Goal: Task Accomplishment & Management: Manage account settings

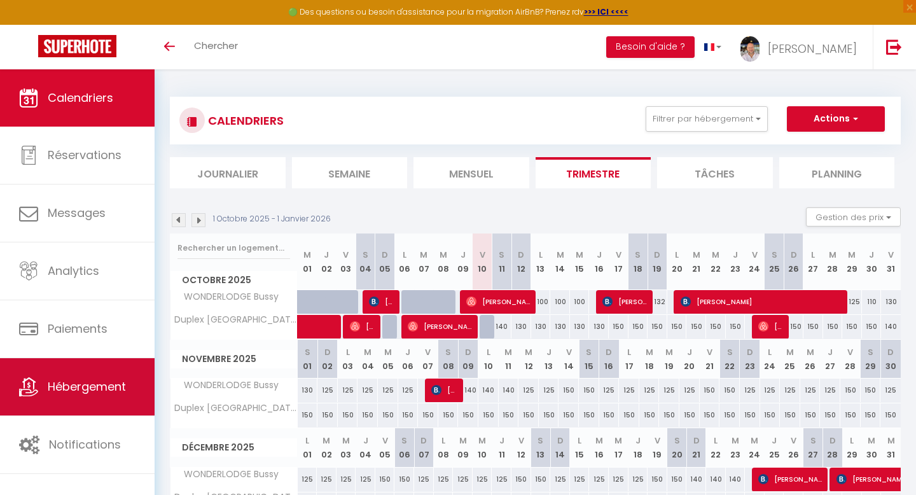
click at [82, 391] on span "Hébergement" at bounding box center [87, 387] width 78 height 16
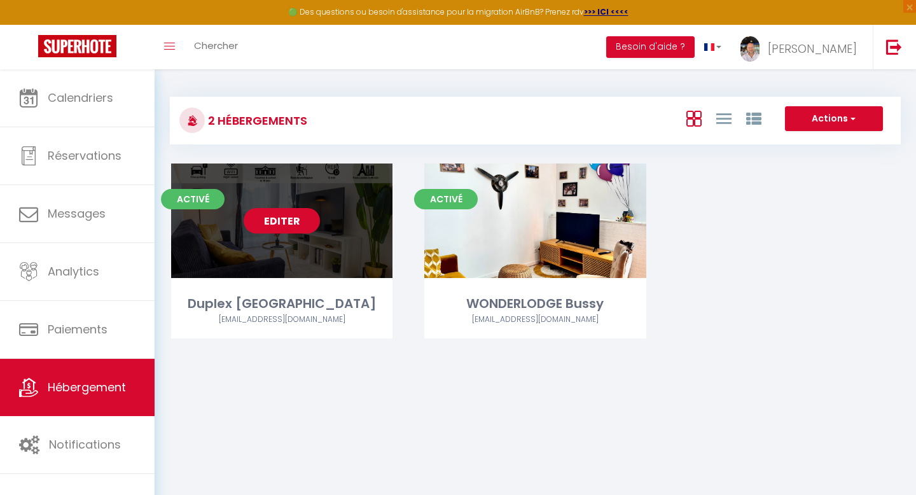
click at [295, 221] on link "Editer" at bounding box center [282, 220] width 76 height 25
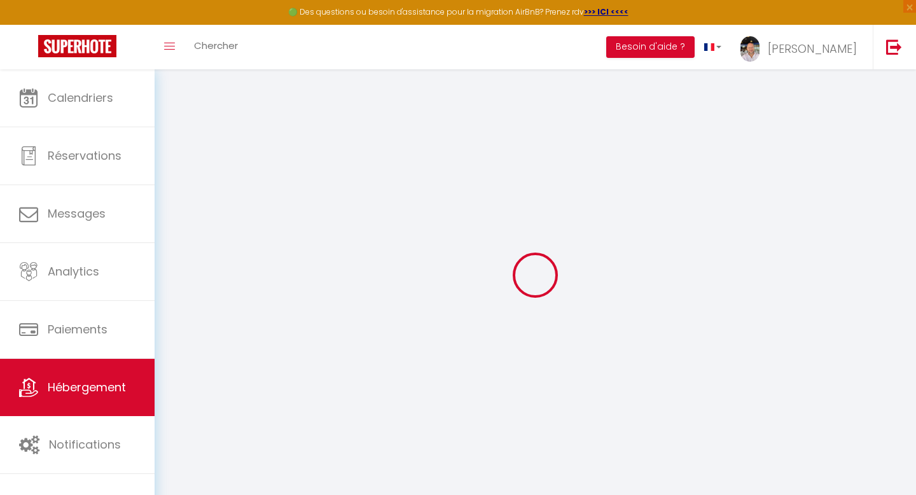
select select
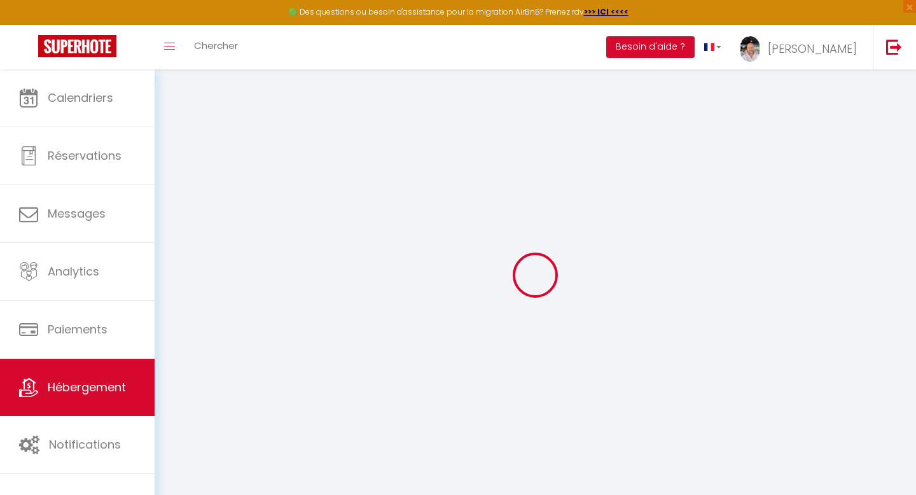
select select
checkbox input "false"
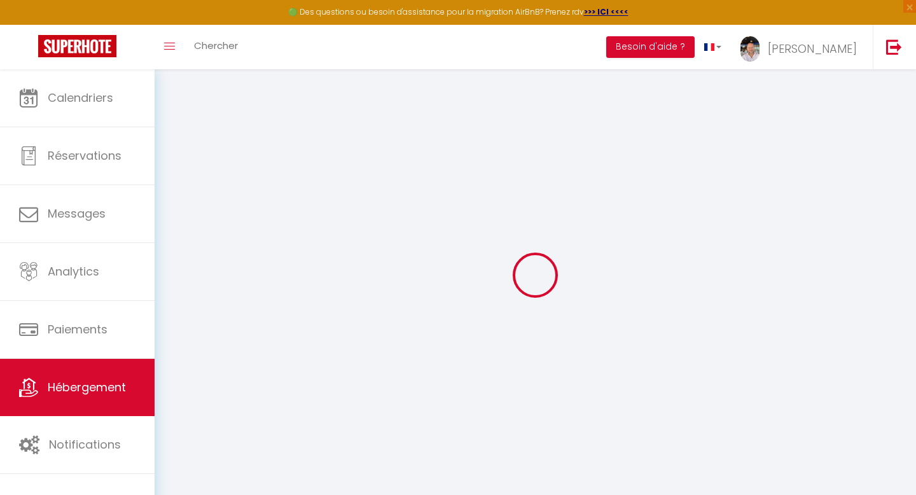
select select
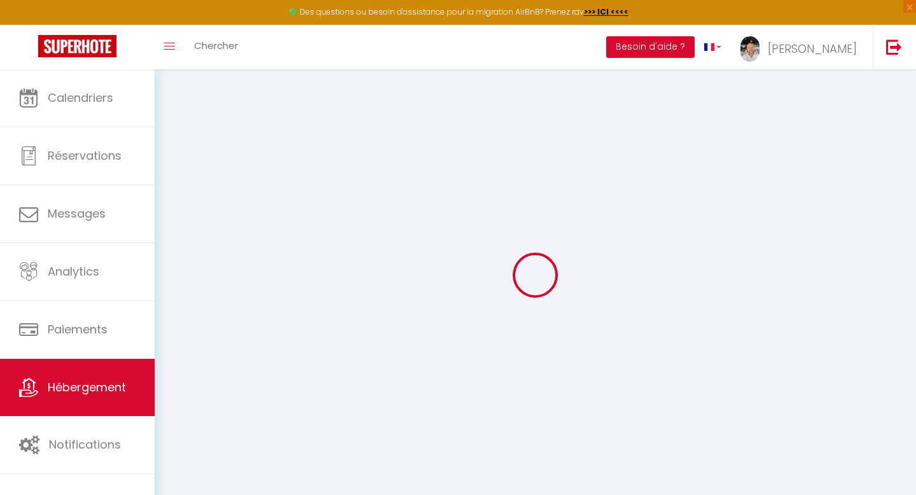
select select
checkbox input "false"
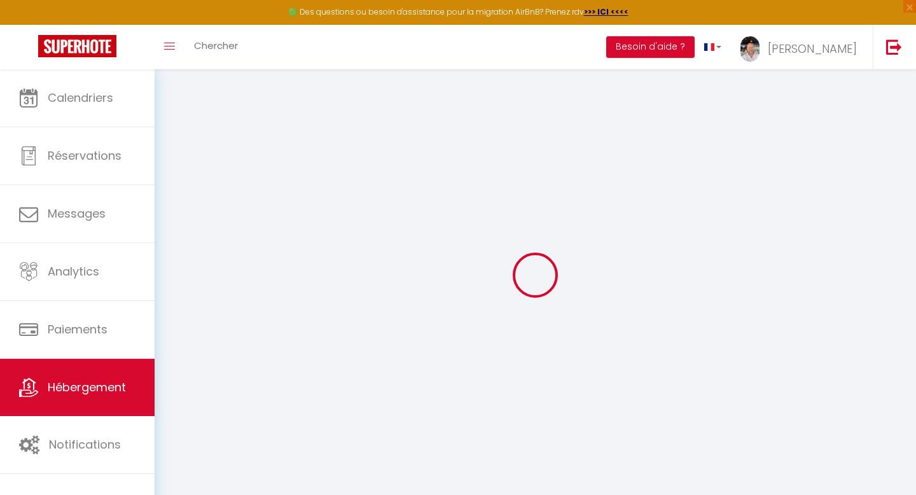
checkbox input "false"
select select
type input "Duplex [GEOGRAPHIC_DATA]"
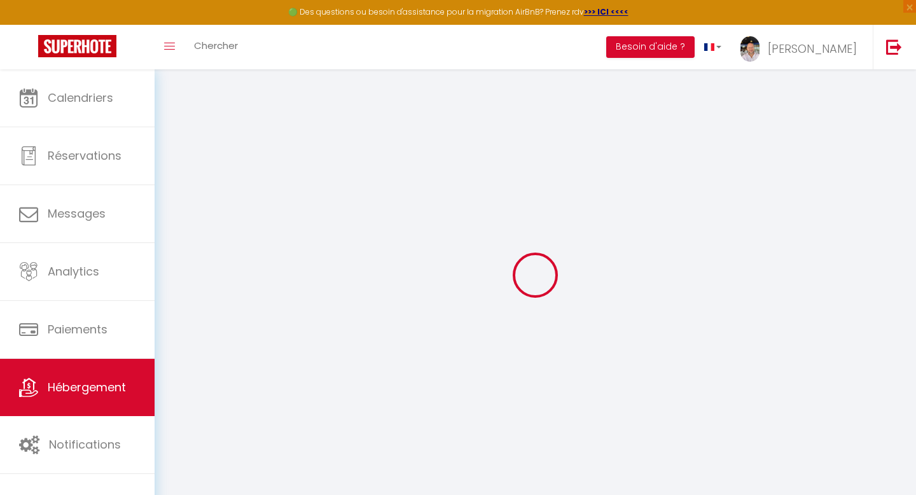
type input "[PERSON_NAME]"
type input "Ngondi"
select select "8"
select select "7"
select select "4"
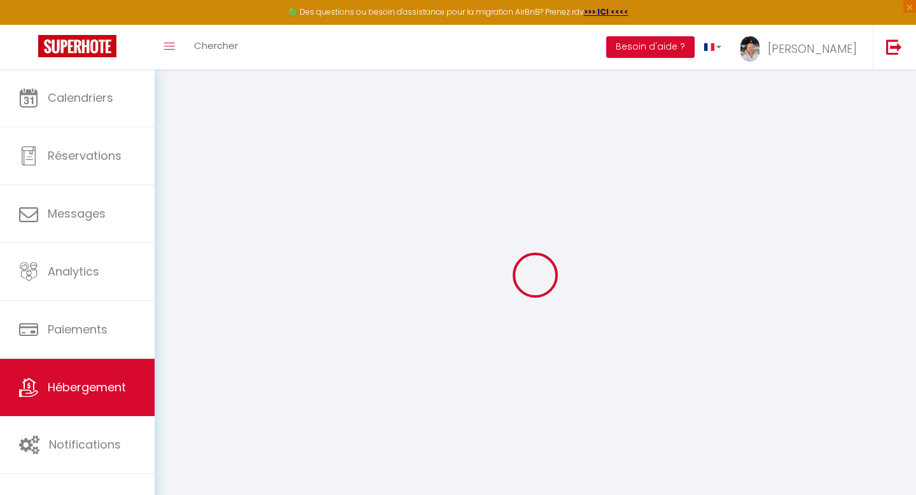
type input "150"
type input "30"
type input "99"
type input "11.38"
type input "7.80"
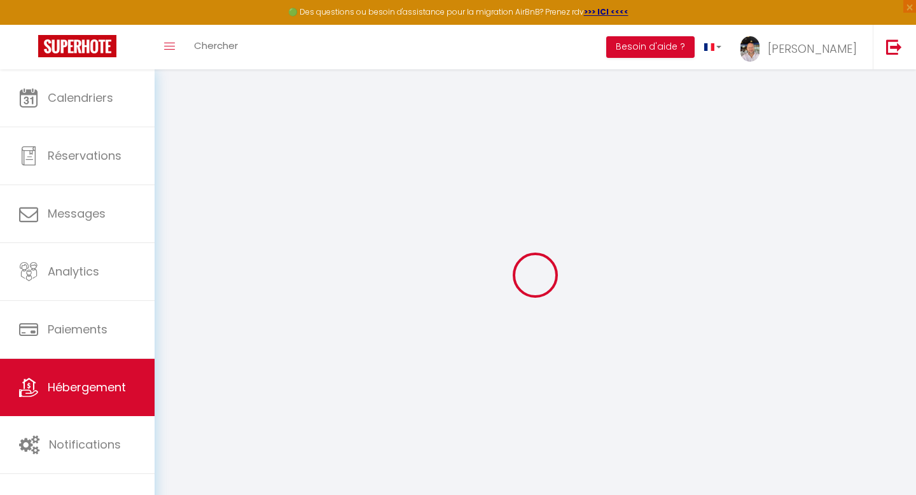
type input "300"
select select
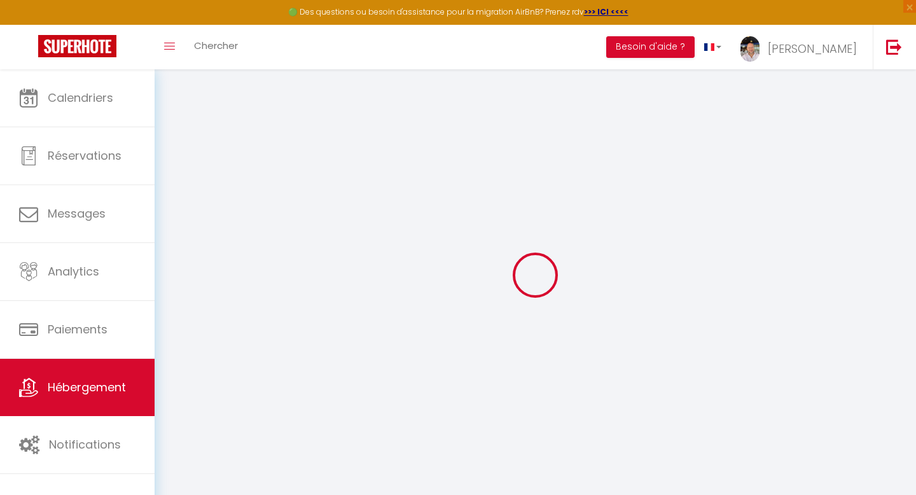
select select
type input "7 Mail [PERSON_NAME]"
type input "91080"
type input "Évry-Courcouronnes"
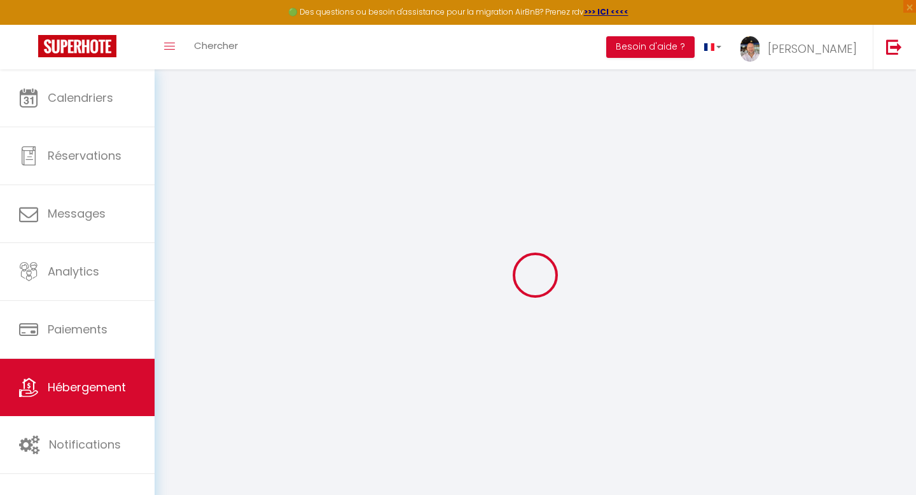
type input "[EMAIL_ADDRESS][DOMAIN_NAME]"
select select
checkbox input "false"
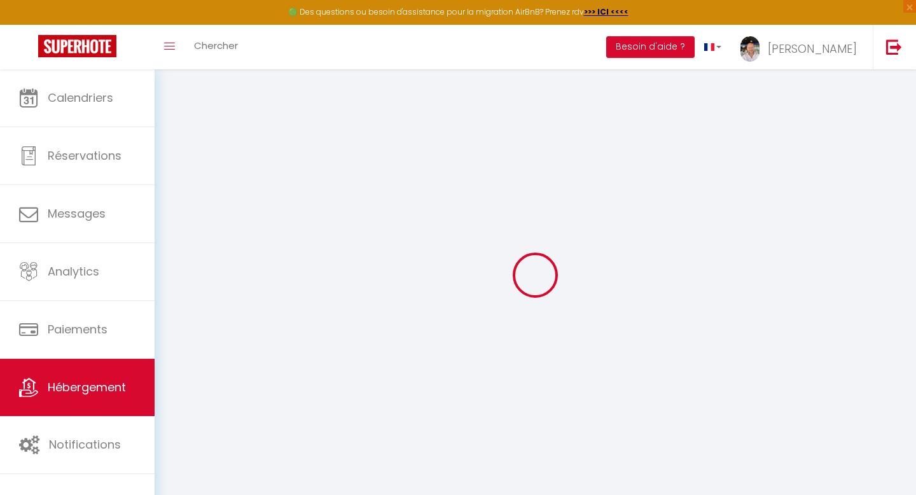
checkbox input "false"
radio input "true"
type input "25"
type input "99"
type input "0"
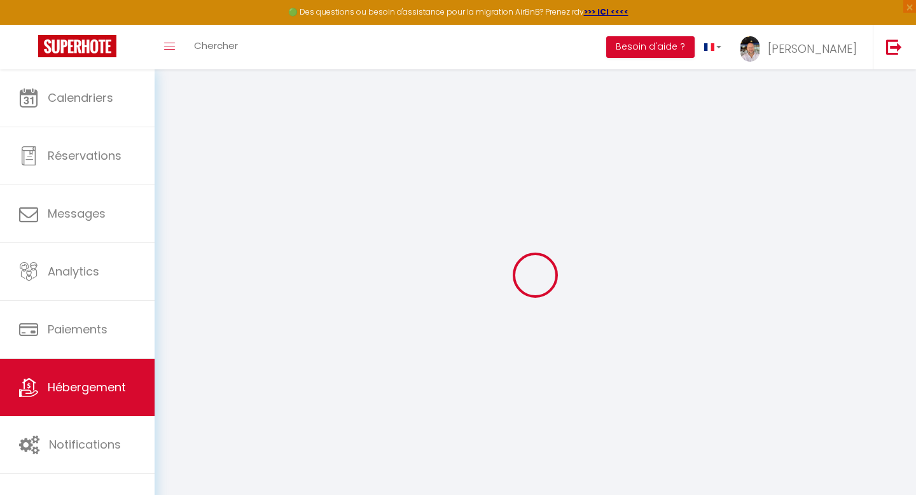
type input "0"
select select "51043"
select select
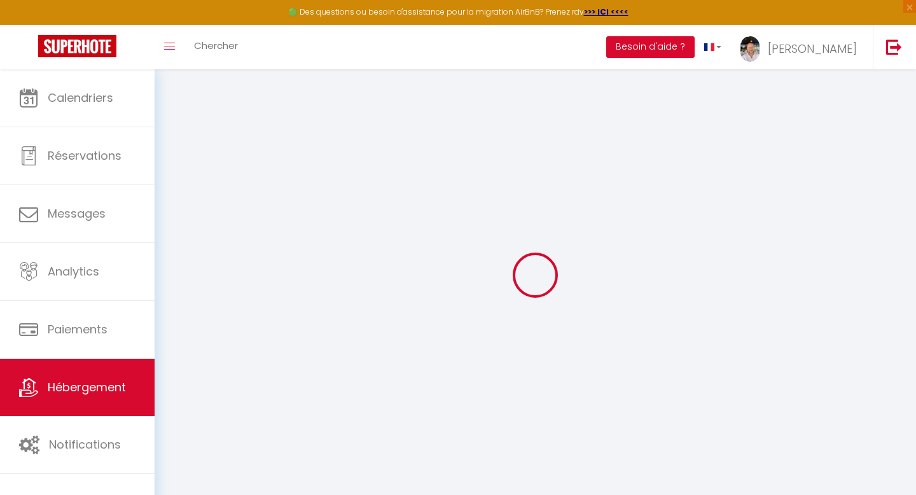
select select
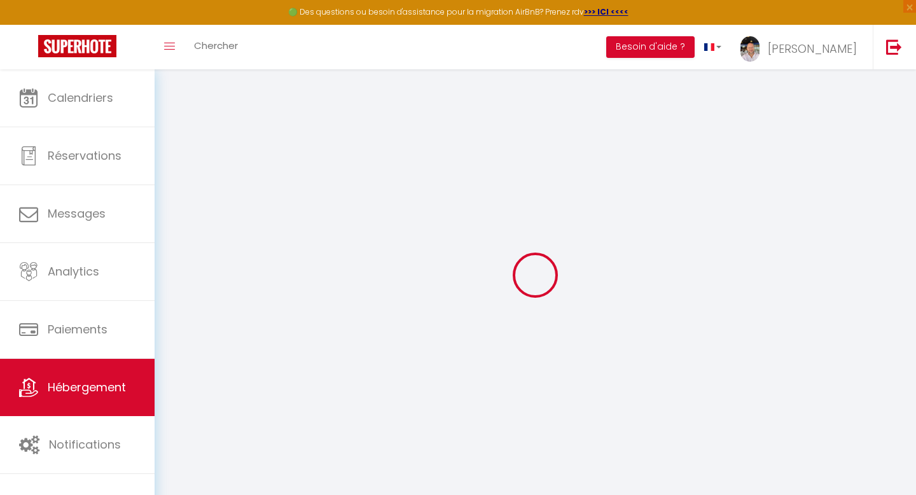
select select
checkbox input "false"
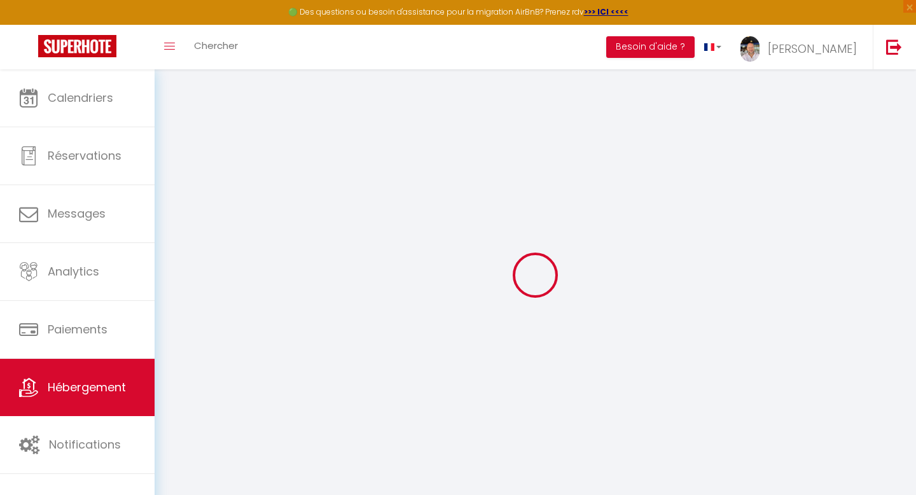
select select
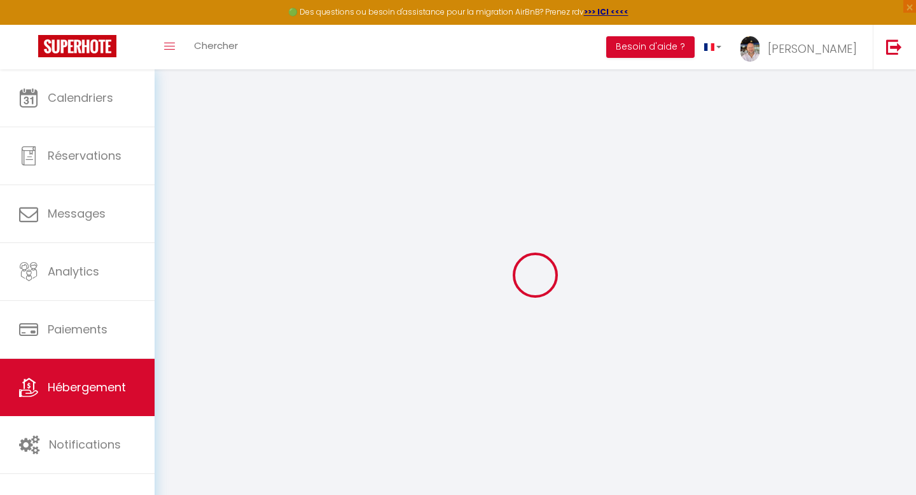
select select
checkbox input "false"
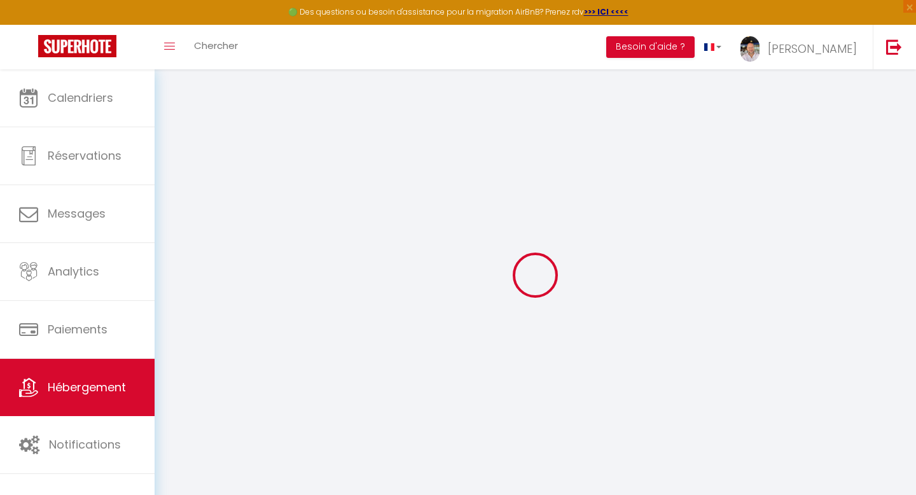
checkbox input "false"
select select
checkbox input "false"
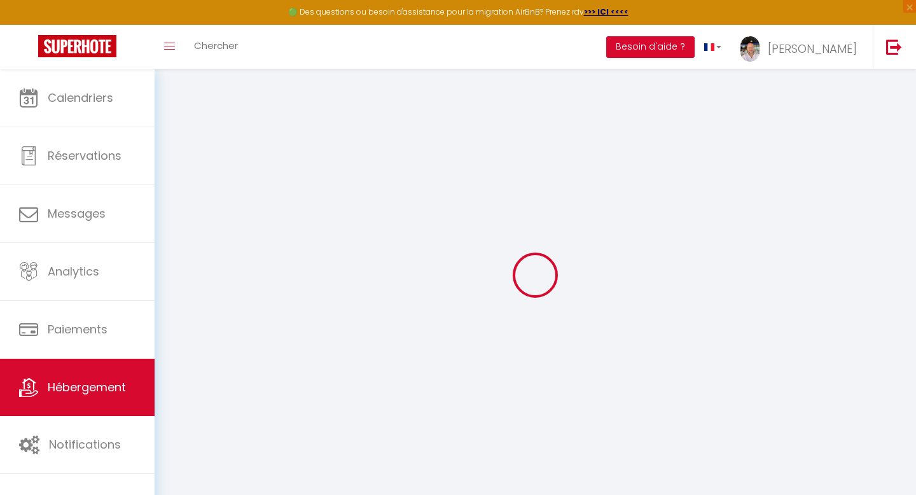
checkbox input "false"
select select "16:00"
select select "21:30"
select select "11:00"
select select "30"
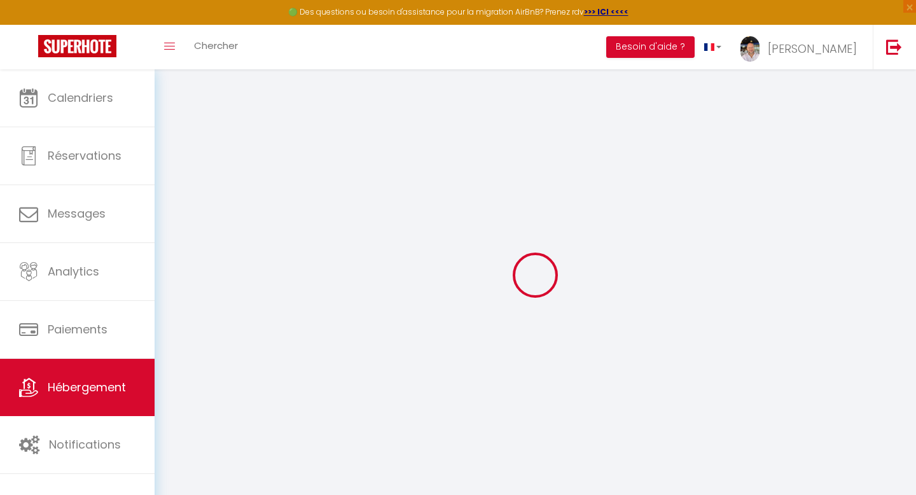
select select "120"
select select "01:00"
select select
checkbox input "false"
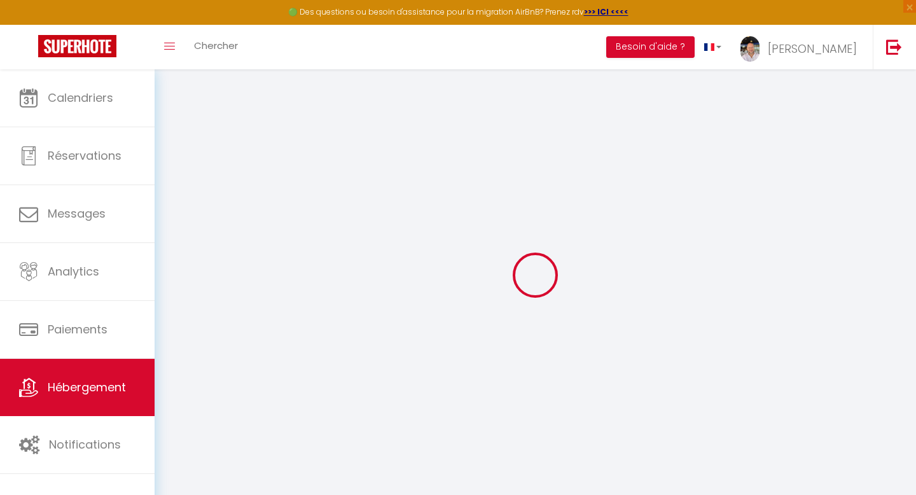
checkbox input "false"
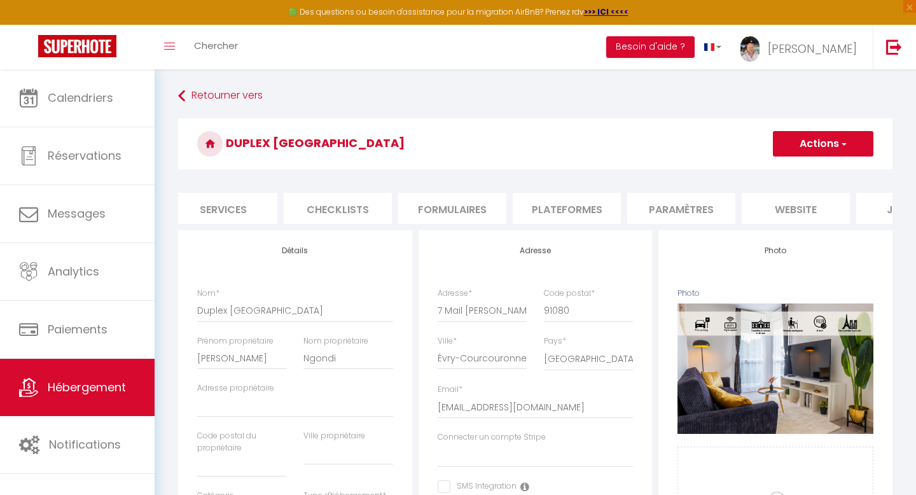
scroll to position [0, 353]
click at [804, 218] on li "website" at bounding box center [795, 208] width 108 height 31
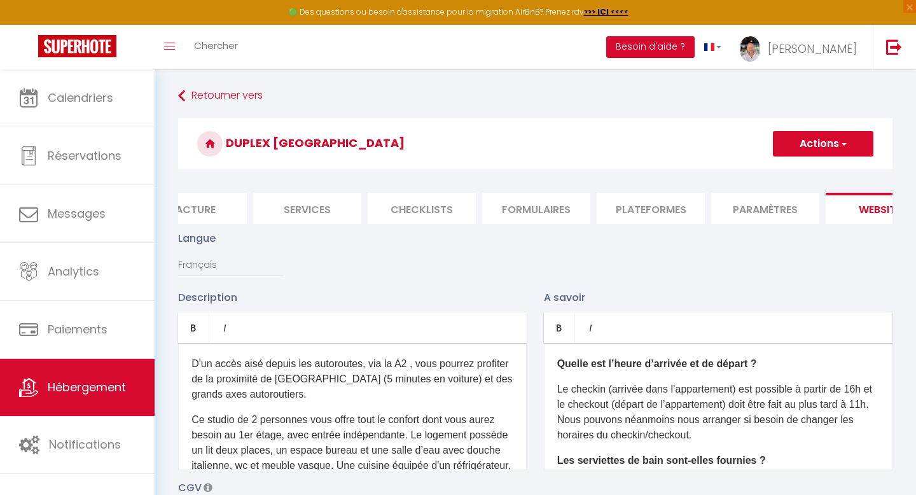
scroll to position [0, 274]
click at [752, 206] on li "Paramètres" at bounding box center [760, 208] width 108 height 31
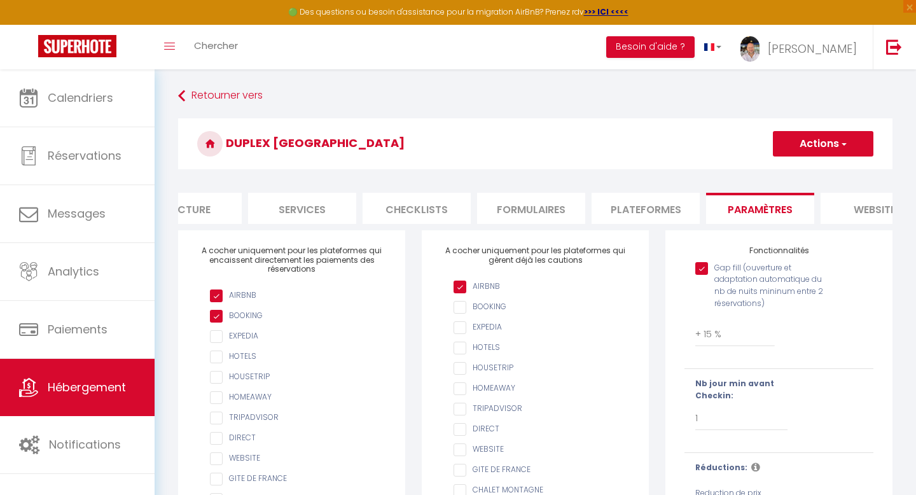
click at [752, 206] on li "Paramètres" at bounding box center [760, 208] width 108 height 31
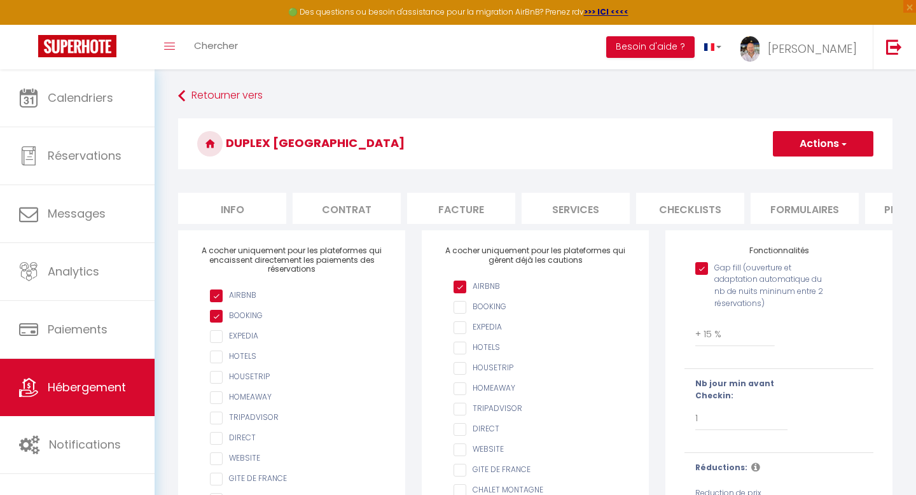
click at [240, 206] on li "Info" at bounding box center [232, 208] width 108 height 31
select select
checkbox input "false"
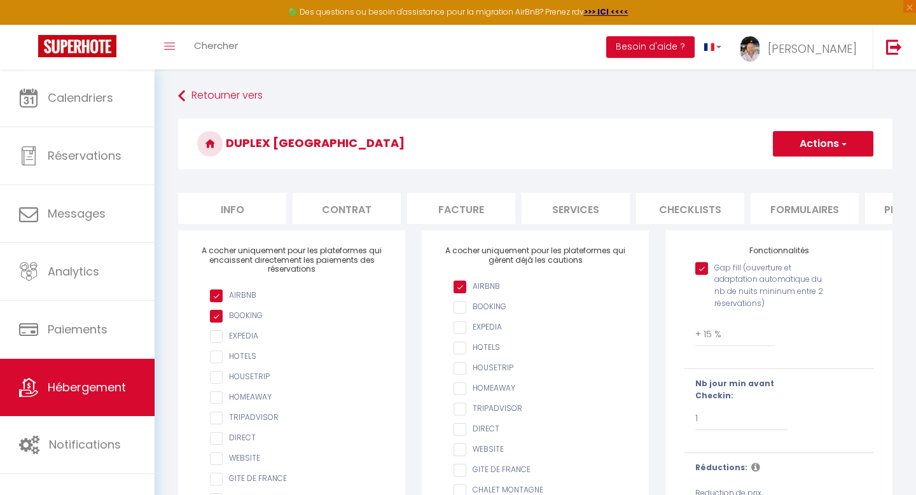
checkbox input "false"
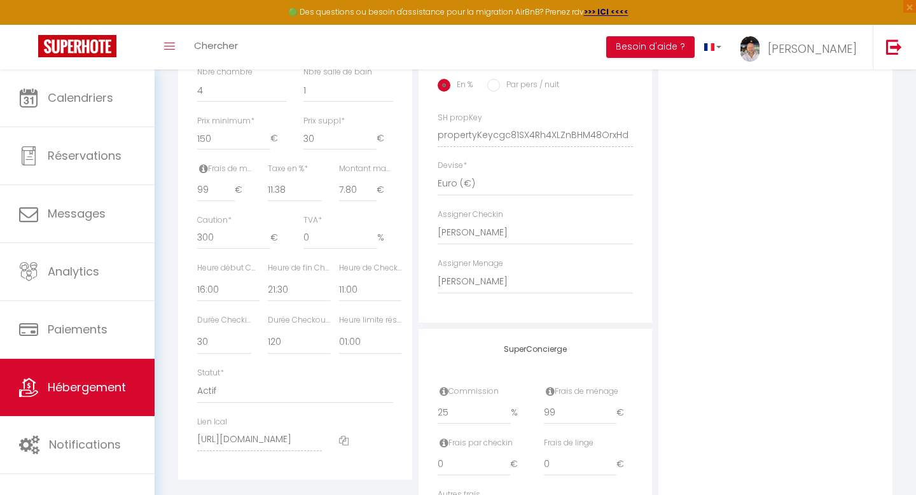
scroll to position [626, 0]
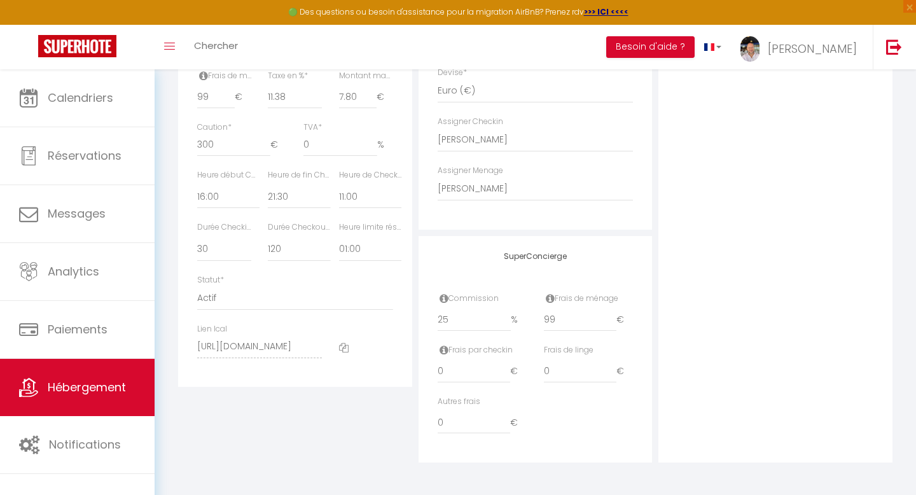
click at [344, 348] on icon at bounding box center [344, 348] width 10 height 10
